Goal: Task Accomplishment & Management: Manage account settings

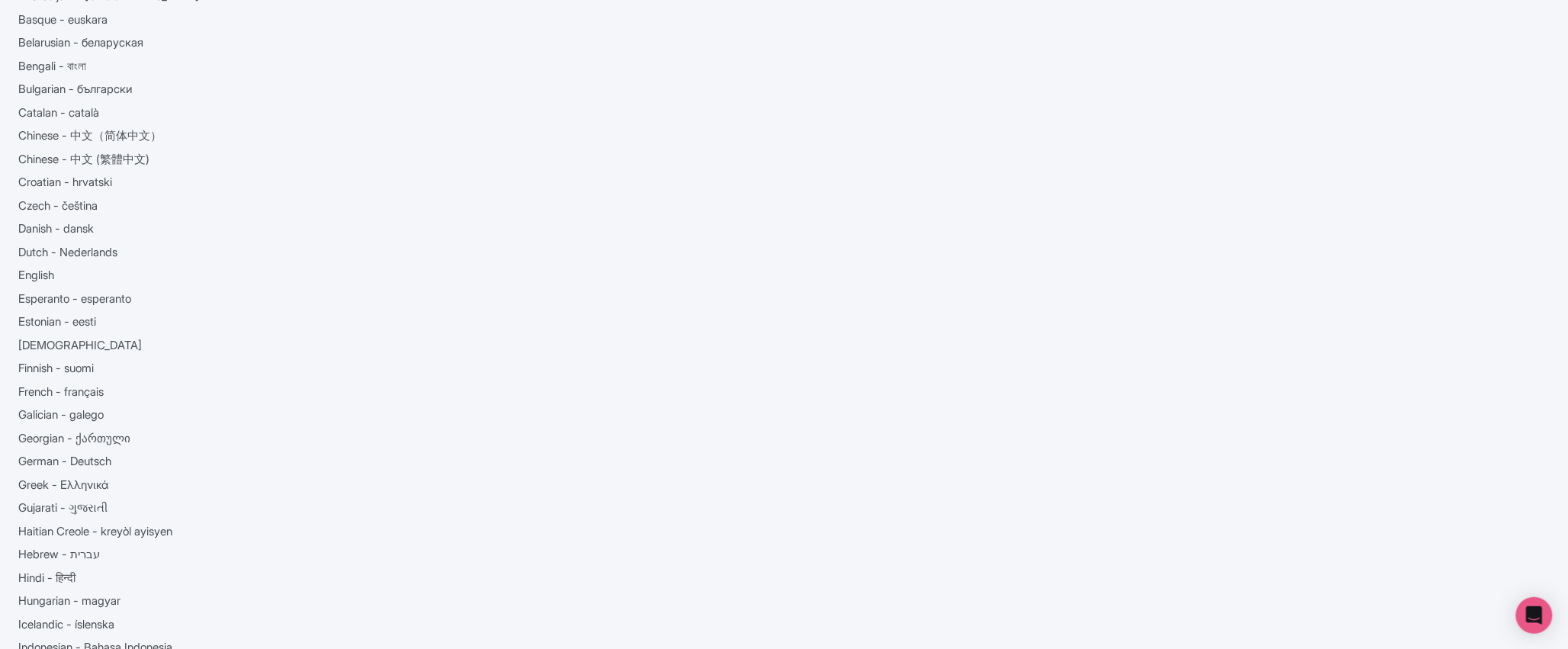
scroll to position [9, 0]
